Goal: Task Accomplishment & Management: Use online tool/utility

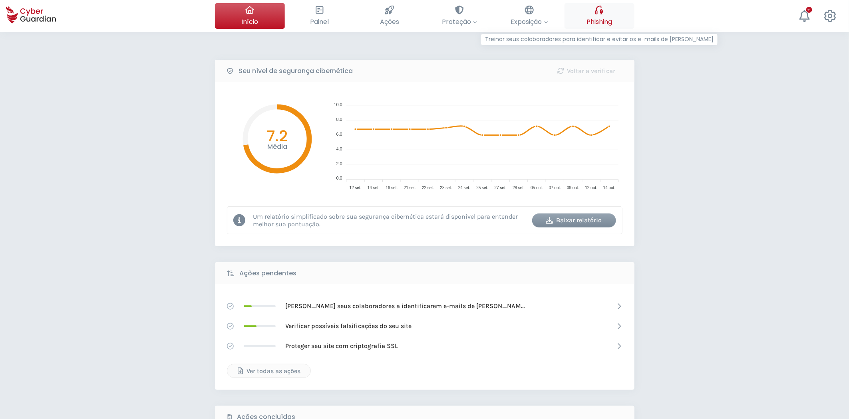
click at [596, 11] on icon at bounding box center [599, 10] width 8 height 9
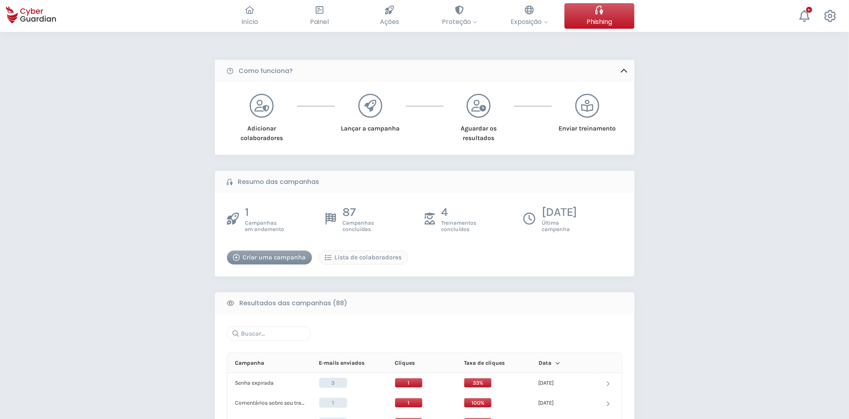
click at [302, 262] on div "Criar uma campanha" at bounding box center [269, 258] width 73 height 10
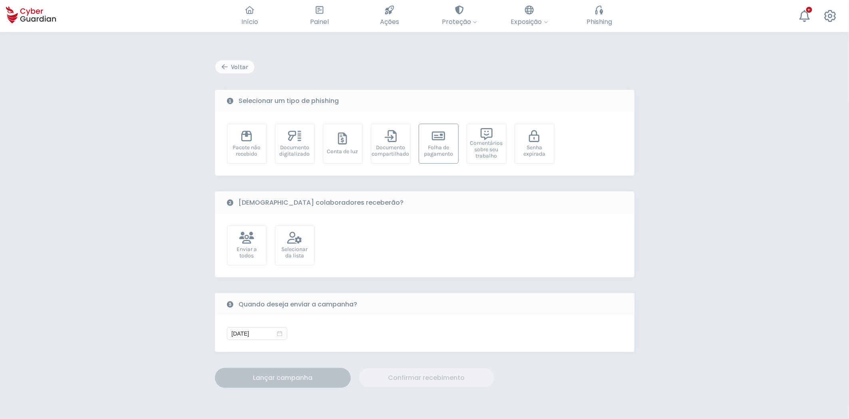
click at [435, 145] on div "Folha de pagamento" at bounding box center [438, 151] width 31 height 13
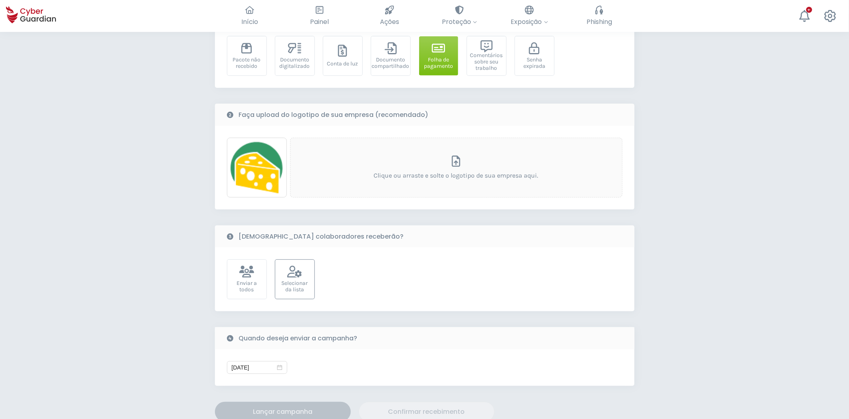
scroll to position [89, 0]
click at [301, 280] on div "Selecionar da lista" at bounding box center [294, 286] width 31 height 13
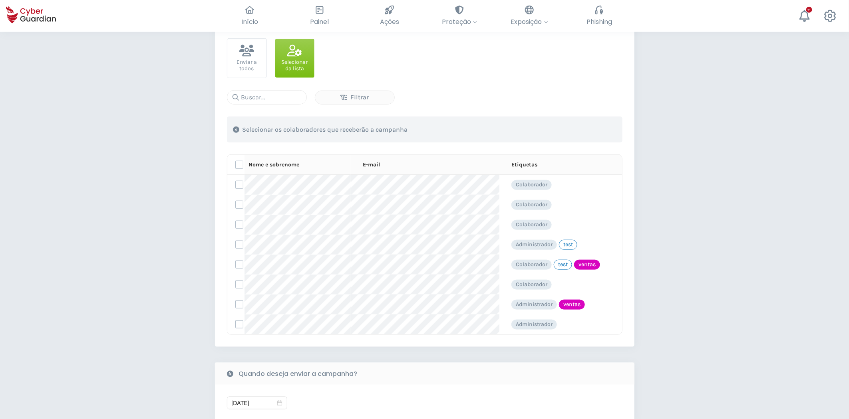
scroll to position [310, 0]
click at [238, 324] on label at bounding box center [239, 324] width 8 height 8
click at [236, 324] on input "checkbox" at bounding box center [236, 323] width 0 height 7
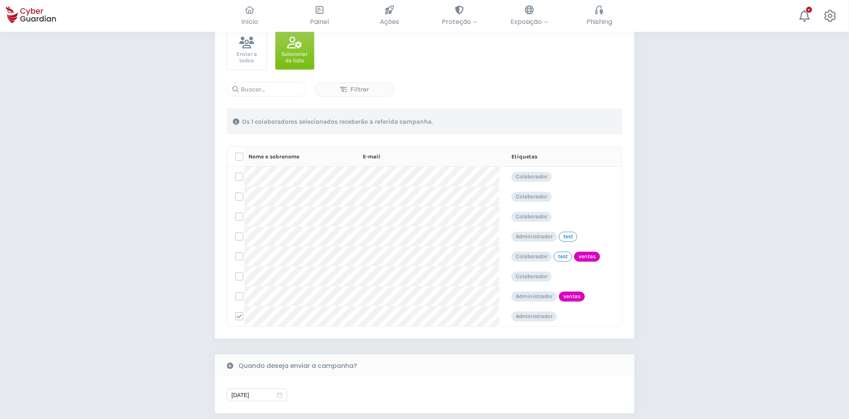
scroll to position [488, 0]
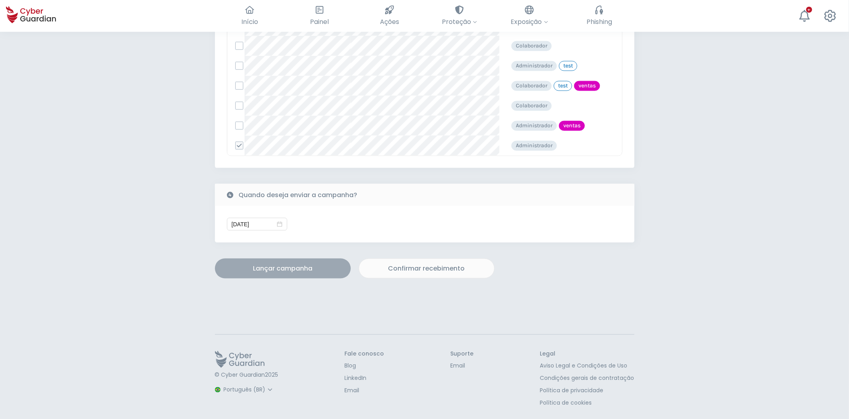
click at [292, 272] on div "Lançar campanha" at bounding box center [283, 269] width 124 height 10
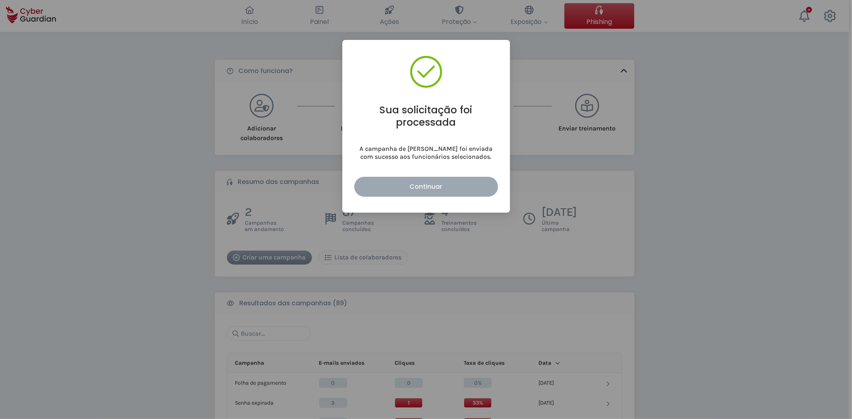
click at [405, 187] on div "Continuar" at bounding box center [426, 187] width 132 height 10
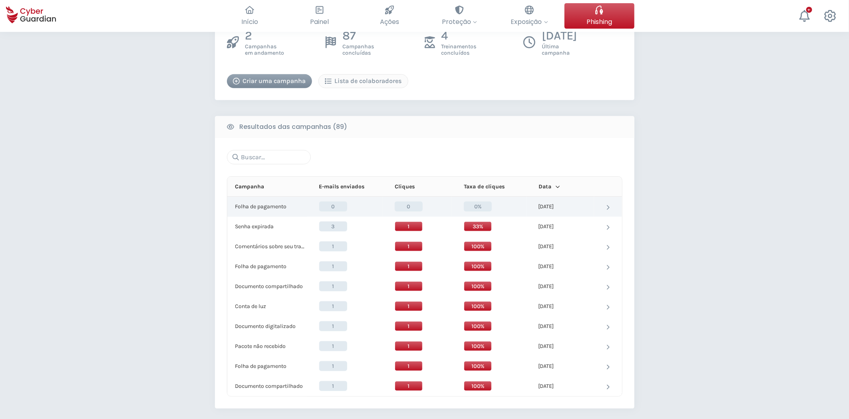
scroll to position [177, 0]
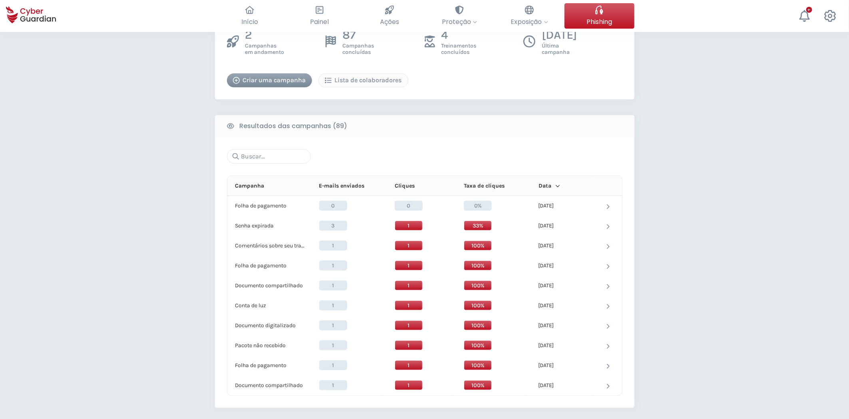
click at [282, 85] on button "Criar uma campanha" at bounding box center [269, 81] width 85 height 14
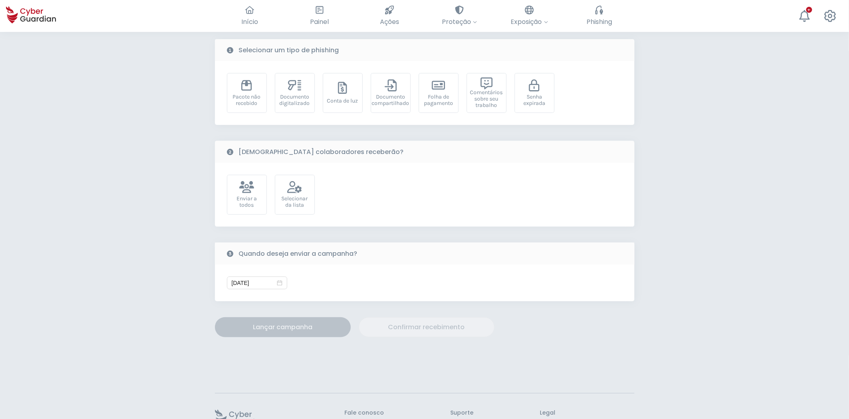
scroll to position [109, 0]
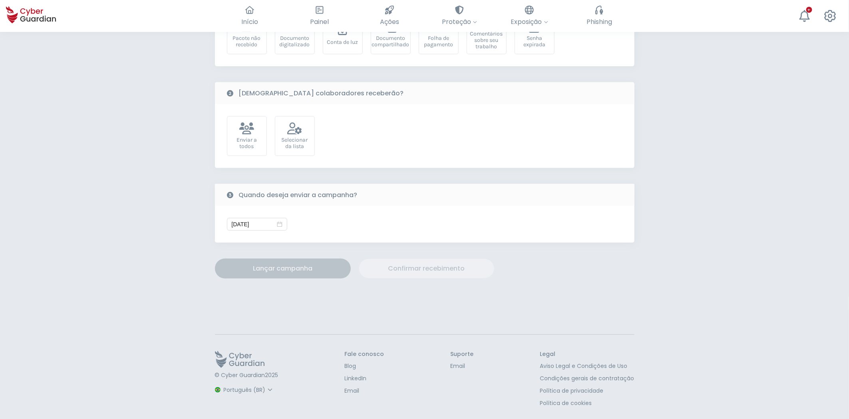
click at [242, 389] on select "Espanhol Inglês Português (BR)" at bounding box center [248, 390] width 53 height 14
click at [222, 383] on select "Espanhol Inglês Português (BR)" at bounding box center [248, 390] width 53 height 14
select select "English"
type input "10/14/2025"
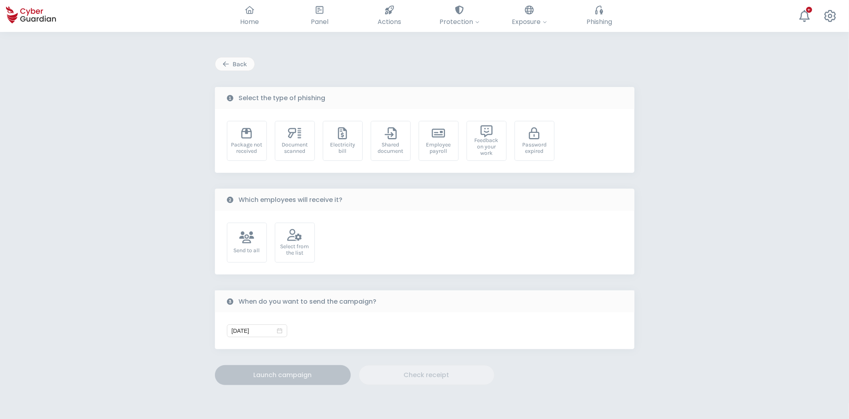
scroll to position [0, 0]
click at [437, 153] on div "Employee payroll" at bounding box center [438, 151] width 31 height 13
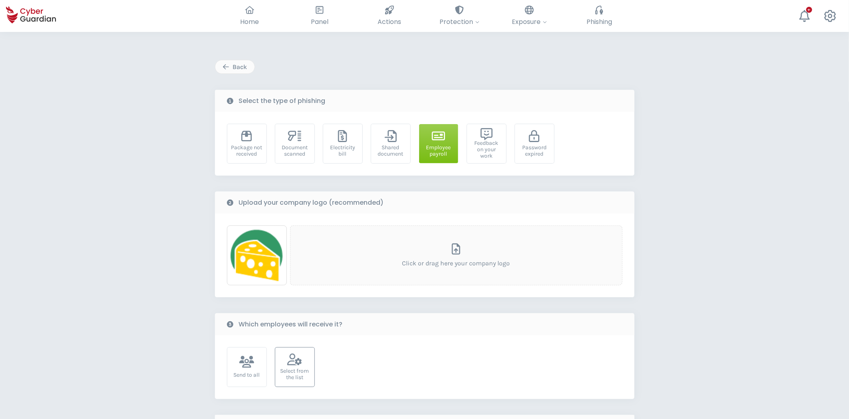
drag, startPoint x: 312, startPoint y: 364, endPoint x: 285, endPoint y: 350, distance: 30.2
click at [311, 365] on div "Select from the list" at bounding box center [295, 368] width 40 height 40
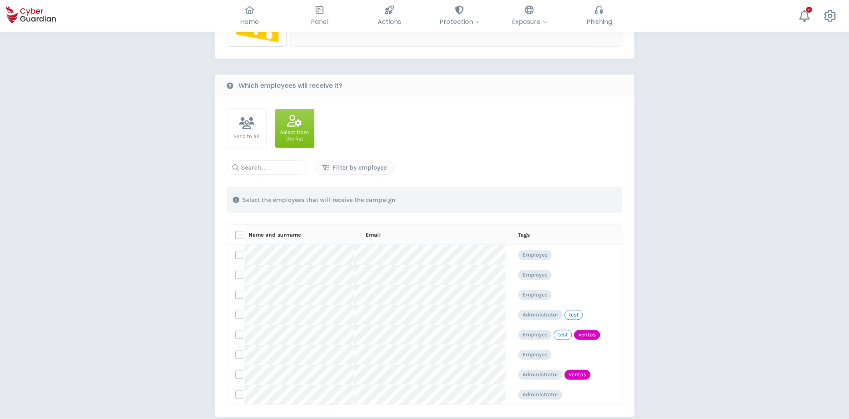
scroll to position [266, 0]
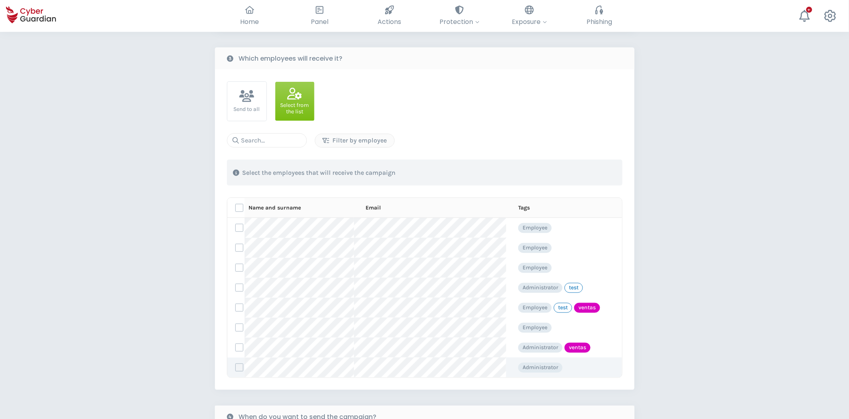
click at [242, 366] on label at bounding box center [239, 368] width 8 height 8
click at [236, 366] on input "checkbox" at bounding box center [236, 367] width 0 height 7
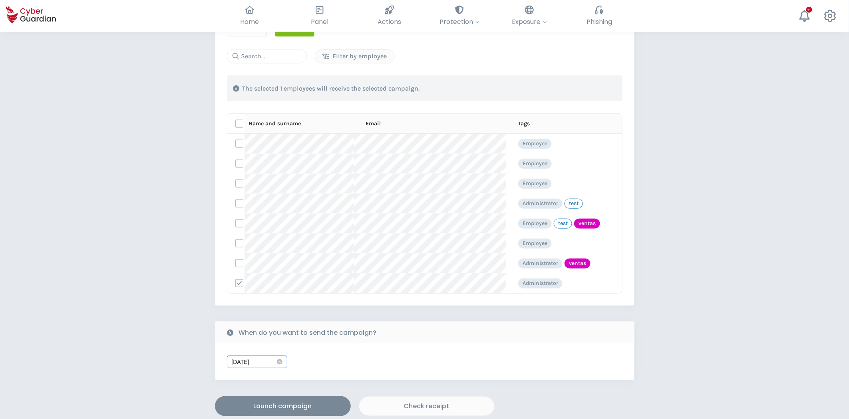
scroll to position [399, 0]
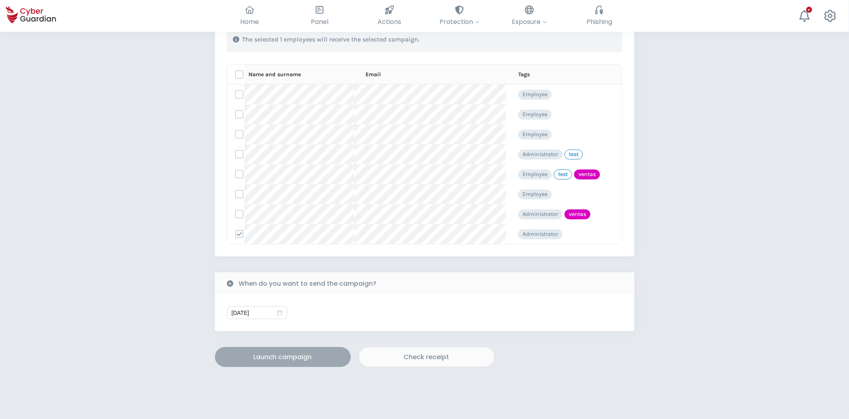
click at [296, 362] on div "Launch campaign" at bounding box center [283, 358] width 124 height 10
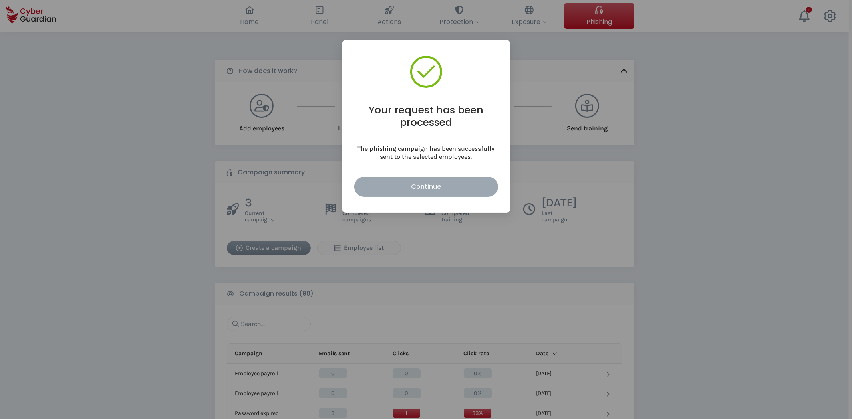
click at [415, 193] on button "Continue" at bounding box center [426, 187] width 144 height 20
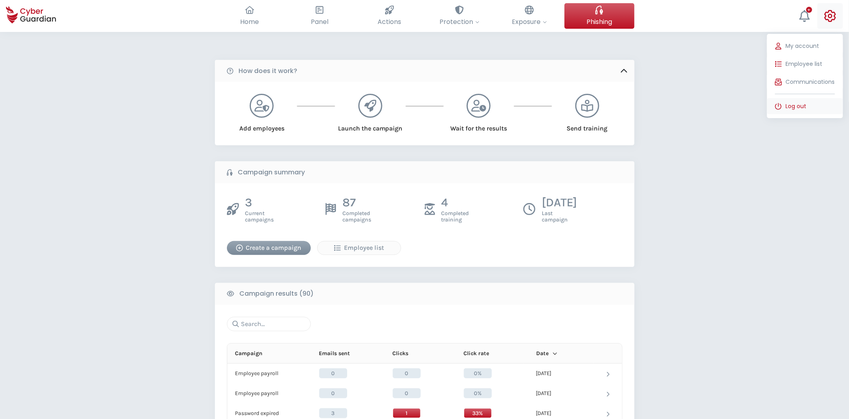
click at [801, 101] on button "Log out" at bounding box center [805, 106] width 76 height 16
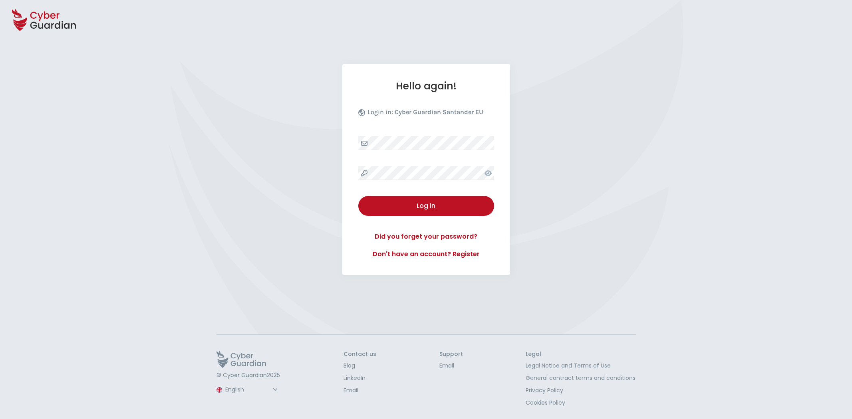
select select "English"
click at [429, 212] on button "Log in" at bounding box center [426, 206] width 136 height 20
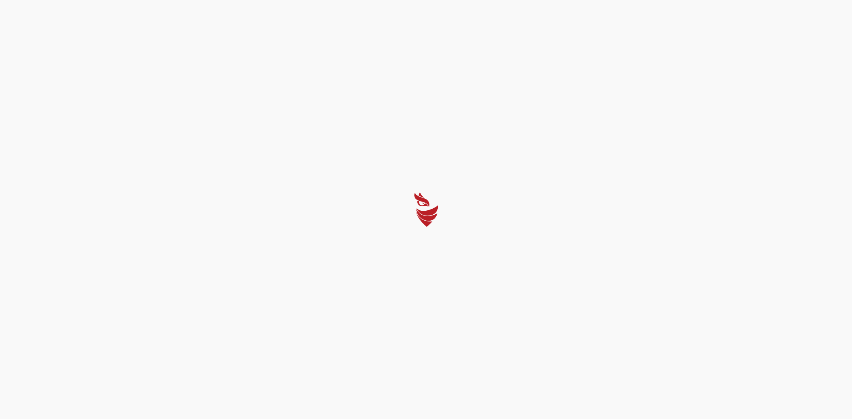
select select "English"
